Goal: Information Seeking & Learning: Learn about a topic

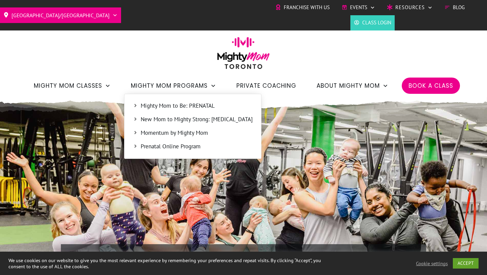
click at [201, 149] on span "Prenatal Online Program" at bounding box center [197, 146] width 112 height 9
click at [189, 107] on span "Mighty Mom to Be: PRENATAL" at bounding box center [197, 105] width 112 height 9
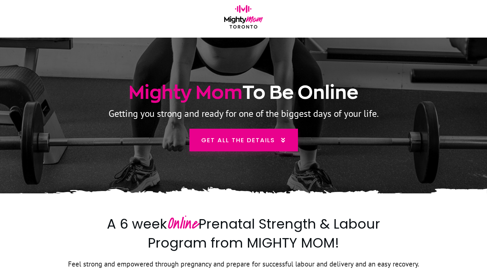
scroll to position [12, 0]
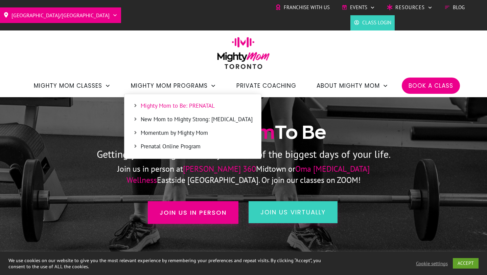
click at [145, 121] on span "New Mom to Mighty Strong: POSTPARTUM" at bounding box center [197, 119] width 112 height 9
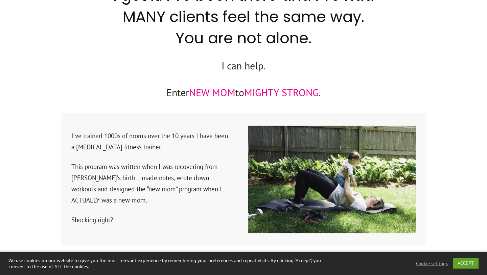
scroll to position [999, 0]
